Goal: Task Accomplishment & Management: Complete application form

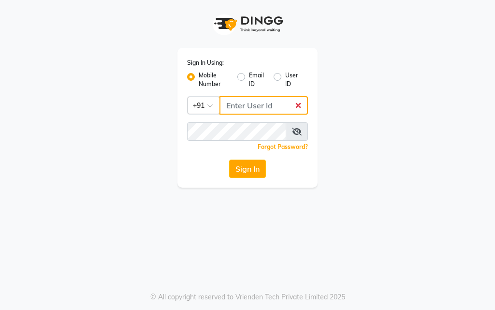
type input "9819046267"
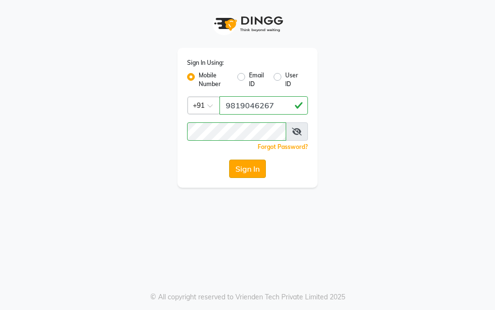
click at [253, 169] on button "Sign In" at bounding box center [247, 169] width 37 height 18
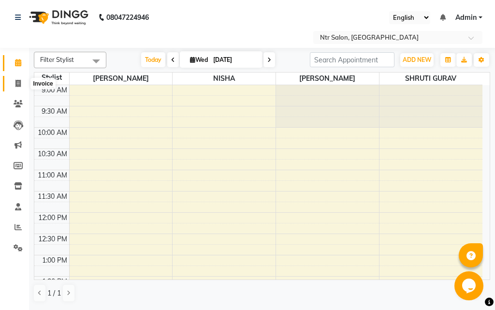
click at [17, 80] on icon at bounding box center [17, 83] width 5 height 7
select select "5173"
select select "service"
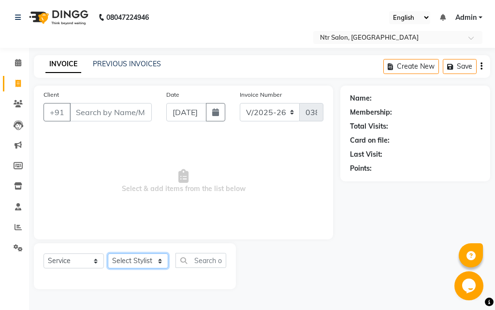
click at [139, 263] on select "Select Stylist [PERSON_NAME] NISHA [PERSON_NAME] SHRUTI GURAV" at bounding box center [138, 260] width 60 height 15
click at [108, 253] on select "Select Stylist [PERSON_NAME] NISHA [PERSON_NAME] SHRUTI GURAV" at bounding box center [138, 260] width 60 height 15
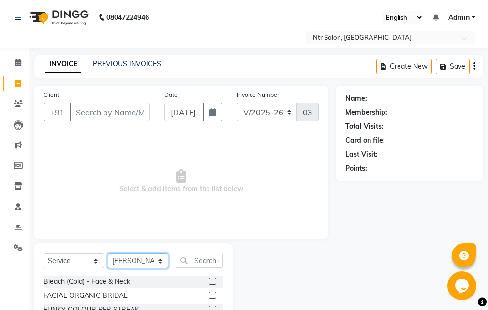
click at [143, 261] on select "Select Stylist [PERSON_NAME] NISHA [PERSON_NAME] SHRUTI GURAV" at bounding box center [138, 260] width 60 height 15
select select "41229"
click at [108, 253] on select "Select Stylist [PERSON_NAME] NISHA [PERSON_NAME] SHRUTI GURAV" at bounding box center [138, 260] width 60 height 15
click at [208, 263] on input "text" at bounding box center [198, 260] width 47 height 15
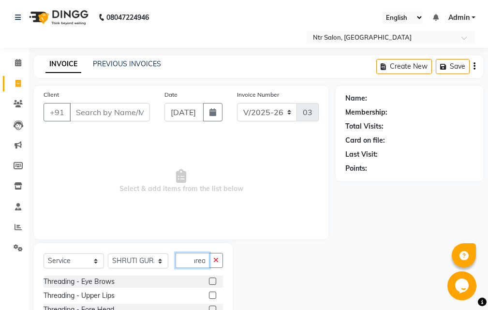
scroll to position [0, 9]
type input "thread"
click at [209, 281] on label at bounding box center [212, 281] width 7 height 7
click at [209, 281] on input "checkbox" at bounding box center [212, 281] width 6 height 6
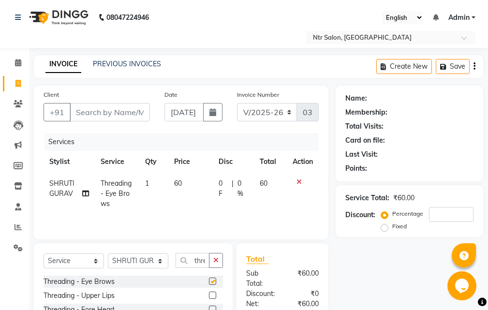
checkbox input "false"
click at [159, 263] on select "Select Stylist [PERSON_NAME] NISHA [PERSON_NAME] SHRUTI GURAV" at bounding box center [138, 260] width 60 height 15
select select "35511"
click at [108, 253] on select "Select Stylist [PERSON_NAME] NISHA [PERSON_NAME] SHRUTI GURAV" at bounding box center [138, 260] width 60 height 15
click at [210, 263] on button "button" at bounding box center [216, 260] width 14 height 15
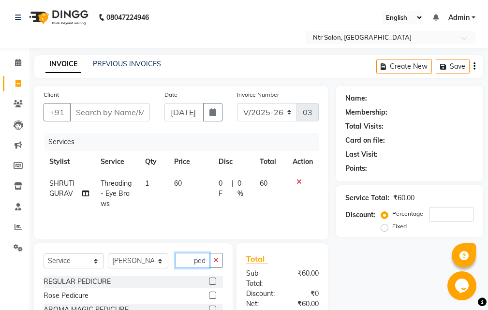
scroll to position [0, 2]
type input "pedi"
click at [211, 281] on label at bounding box center [212, 281] width 7 height 7
click at [211, 281] on input "checkbox" at bounding box center [212, 281] width 6 height 6
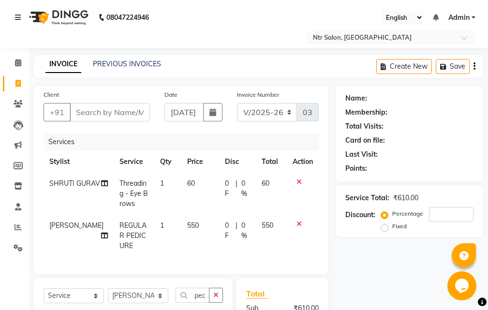
checkbox input "false"
click at [438, 216] on input "number" at bounding box center [451, 214] width 44 height 15
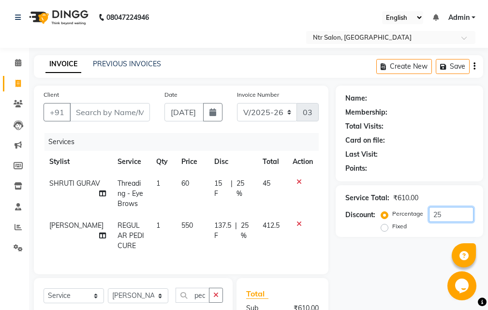
type input "25"
click at [133, 118] on input "Client" at bounding box center [110, 112] width 80 height 18
type input "n"
type input "0"
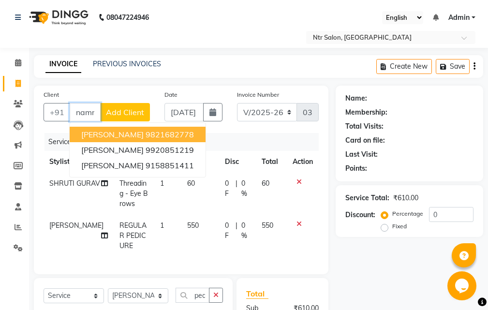
scroll to position [0, 3]
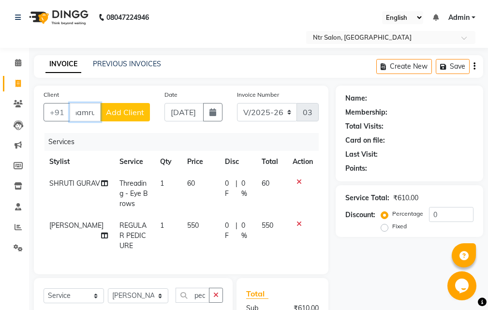
click at [97, 115] on input "namru" at bounding box center [85, 112] width 31 height 18
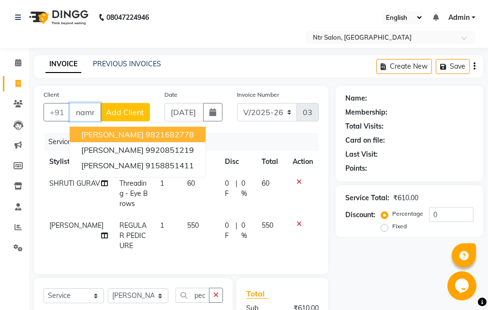
click at [149, 133] on ngb-highlight "9821682778" at bounding box center [170, 135] width 48 height 10
type input "9821682778"
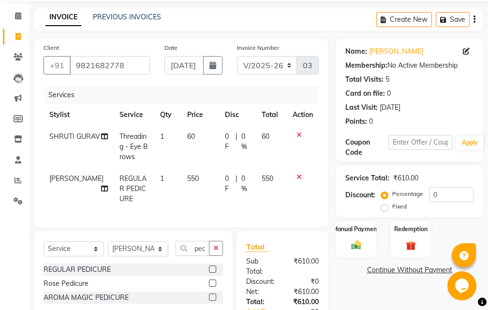
scroll to position [95, 0]
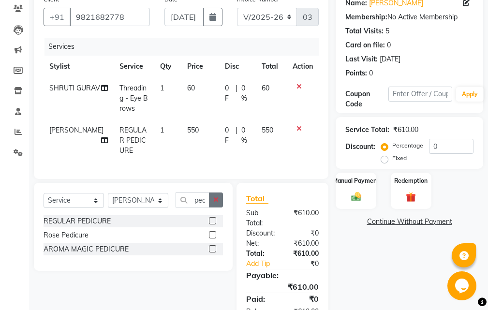
click at [217, 203] on icon "button" at bounding box center [215, 199] width 5 height 7
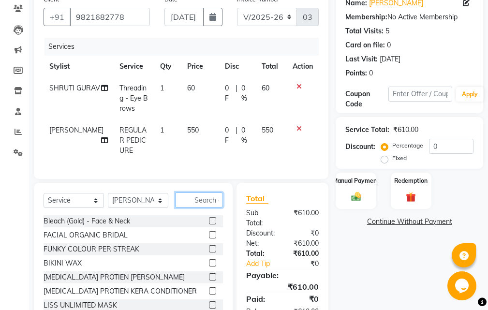
click at [205, 207] on input "text" at bounding box center [198, 199] width 47 height 15
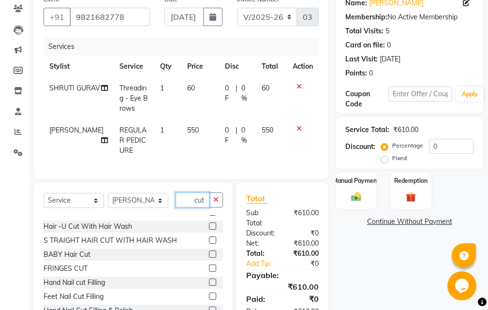
scroll to position [44, 0]
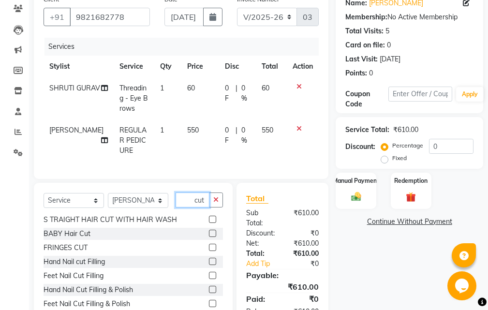
type input "cut"
click at [209, 265] on label at bounding box center [212, 261] width 7 height 7
click at [209, 265] on input "checkbox" at bounding box center [212, 262] width 6 height 6
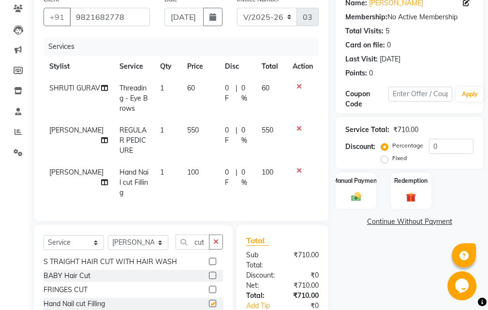
checkbox input "false"
click at [453, 147] on input "0" at bounding box center [451, 146] width 44 height 15
drag, startPoint x: 361, startPoint y: 281, endPoint x: 369, endPoint y: 273, distance: 11.6
click at [369, 273] on div "Name: [PERSON_NAME] Membership: No Active Membership Total Visits: 5 Card on fi…" at bounding box center [413, 179] width 155 height 378
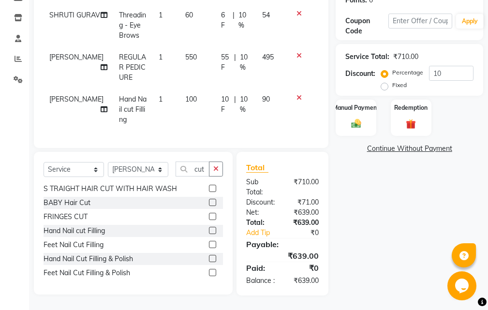
scroll to position [186, 0]
click at [451, 66] on input "10" at bounding box center [451, 73] width 44 height 15
type input "1"
click at [399, 216] on div "Name: [PERSON_NAME] Membership: No Active Membership Total Visits: 5 Card on fi…" at bounding box center [413, 106] width 155 height 378
click at [463, 66] on input "12" at bounding box center [451, 73] width 44 height 15
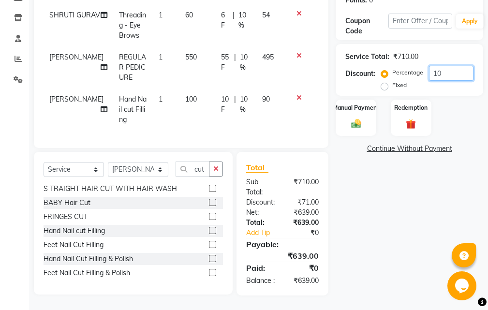
type input "10"
click at [432, 178] on div "Name: [PERSON_NAME] Membership: No Active Membership Total Visits: 5 Card on fi…" at bounding box center [413, 106] width 155 height 378
click at [345, 100] on div "Manual Payment" at bounding box center [356, 118] width 42 height 38
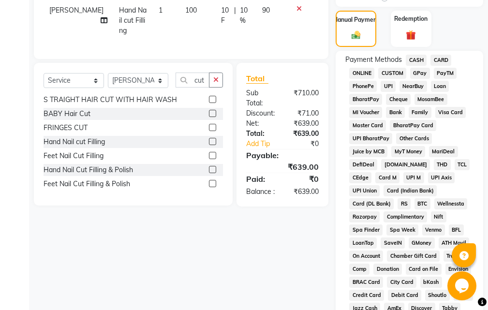
scroll to position [234, 0]
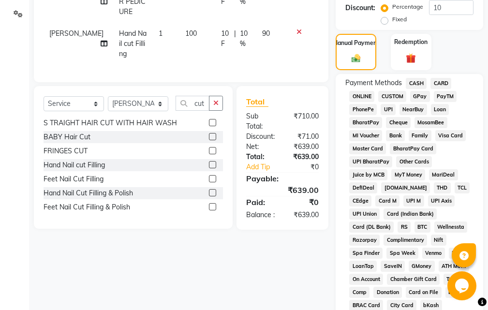
click at [422, 97] on span "GPay" at bounding box center [420, 96] width 20 height 11
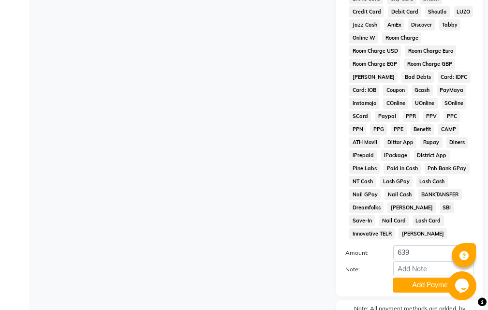
scroll to position [607, 0]
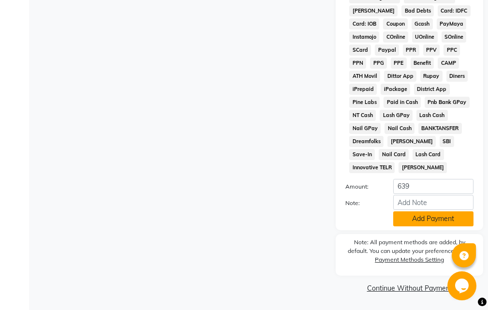
click at [420, 218] on button "Add Payment" at bounding box center [433, 218] width 80 height 15
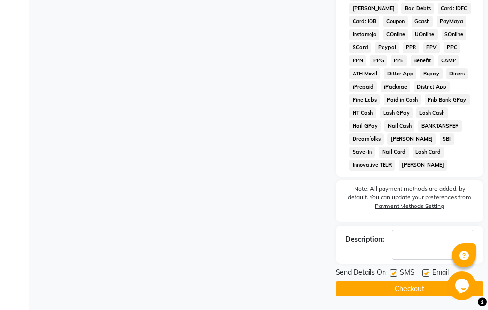
scroll to position [610, 0]
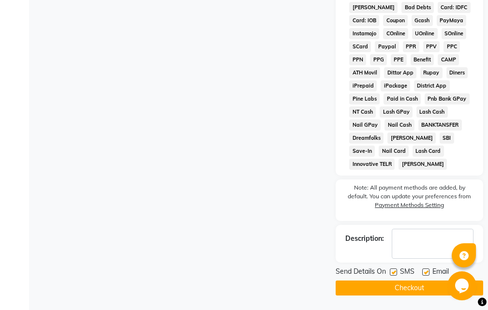
click at [414, 286] on button "Checkout" at bounding box center [409, 287] width 147 height 15
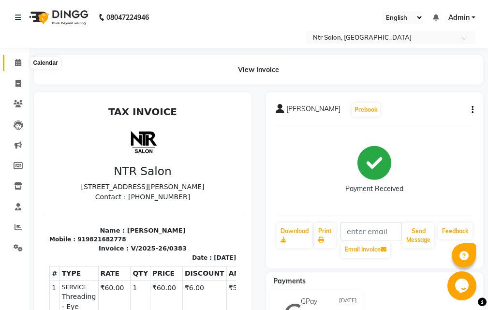
click at [18, 63] on icon at bounding box center [18, 62] width 6 height 7
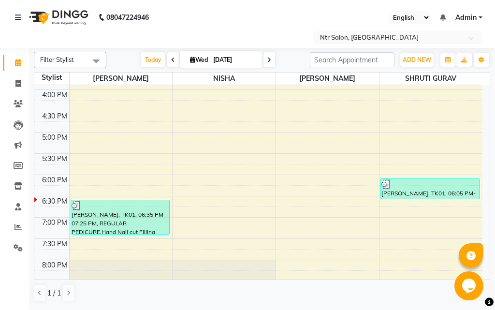
scroll to position [316, 0]
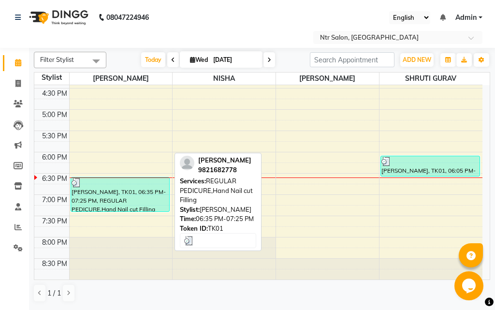
click at [140, 198] on div "[PERSON_NAME], TK01, 06:35 PM-07:25 PM, REGULAR PEDICURE,Hand Nail cut Filling" at bounding box center [120, 194] width 98 height 34
select select "3"
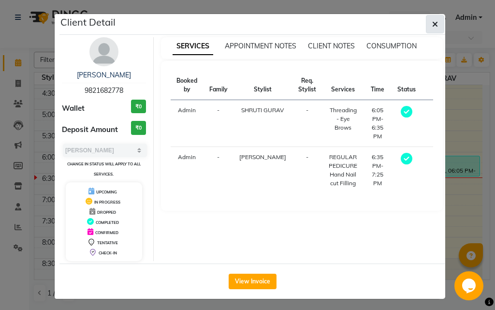
click at [432, 24] on icon "button" at bounding box center [435, 24] width 6 height 8
